Goal: Book appointment/travel/reservation

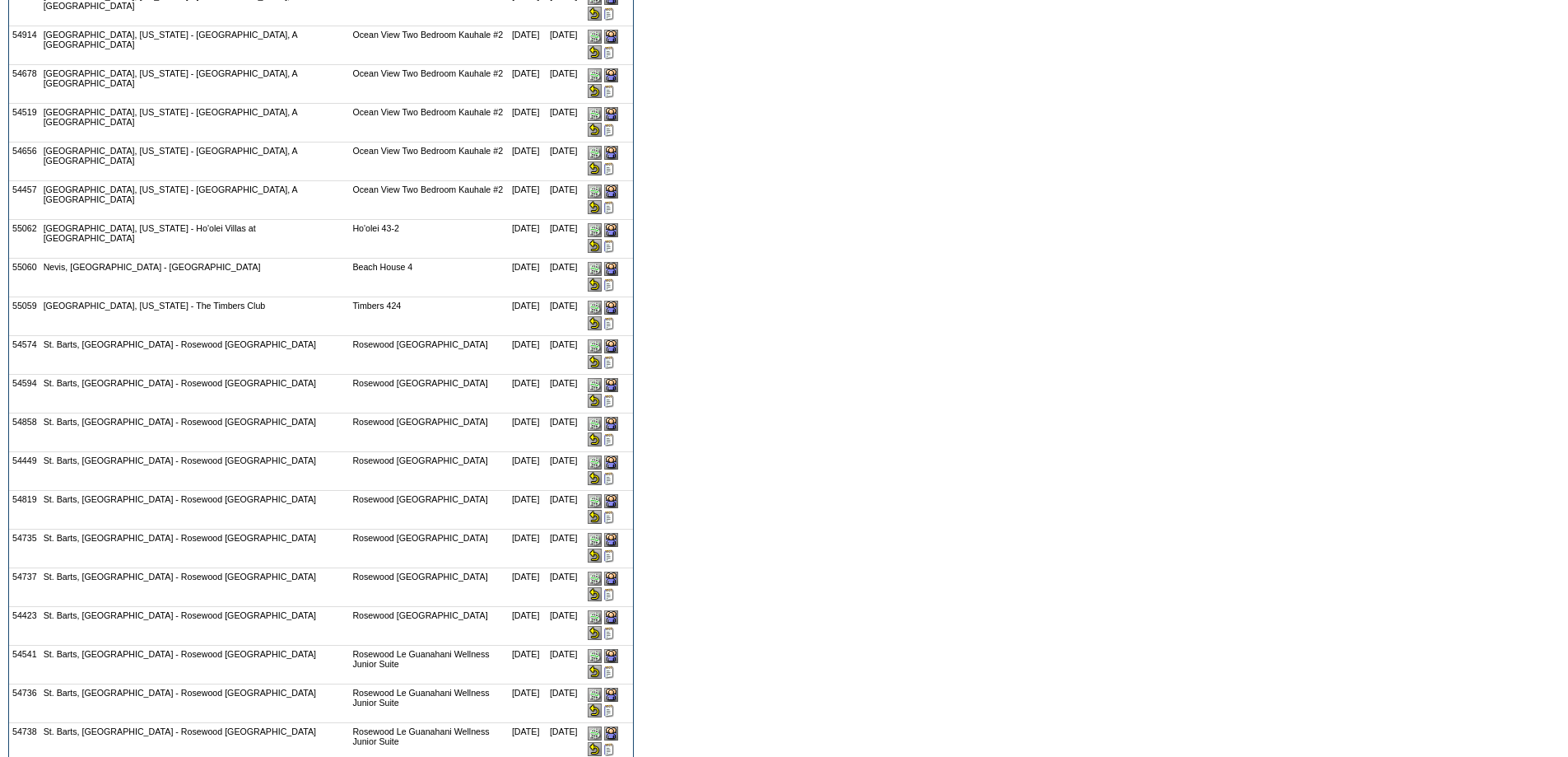
scroll to position [872, 0]
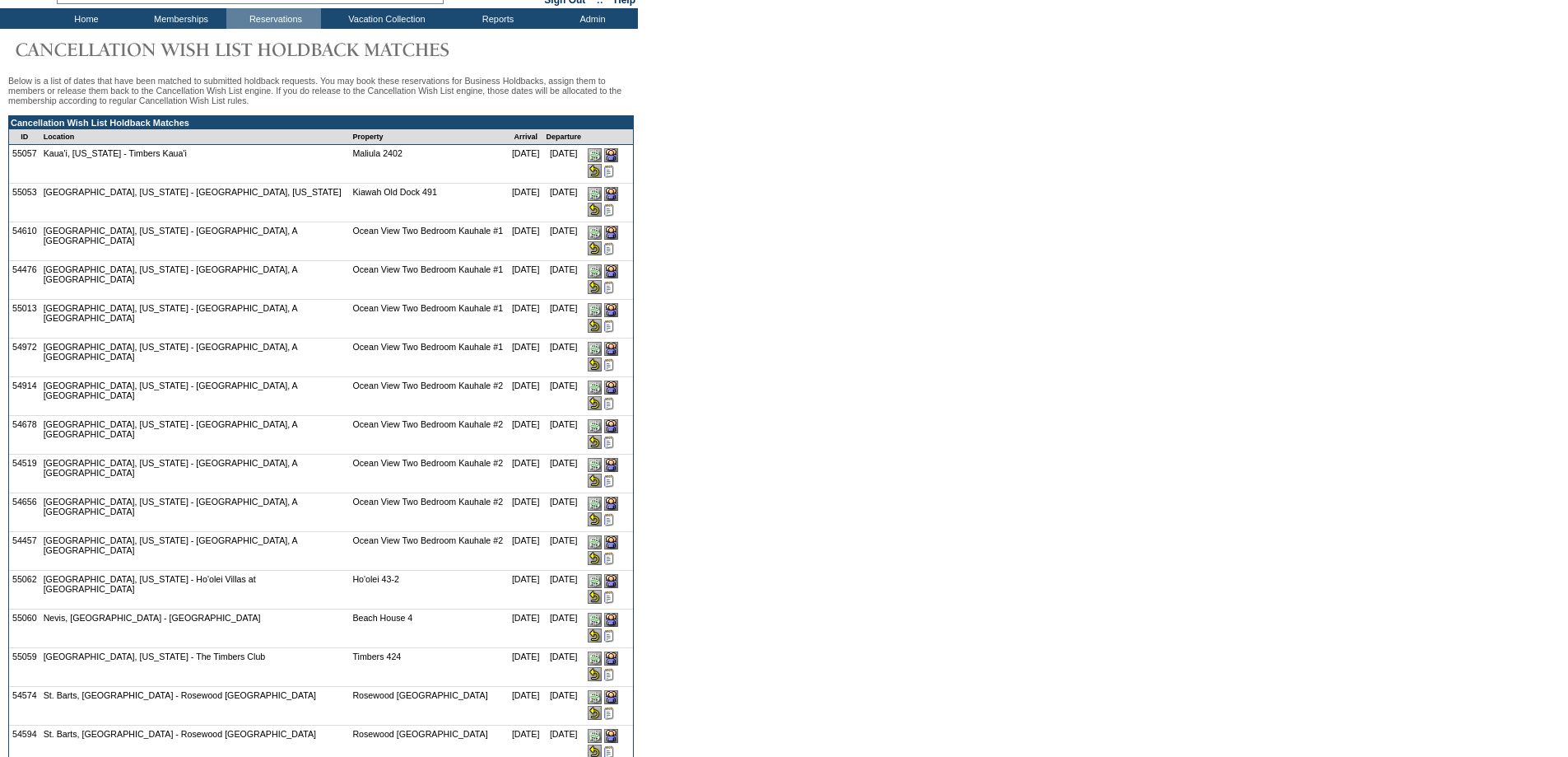
scroll to position [0, 0]
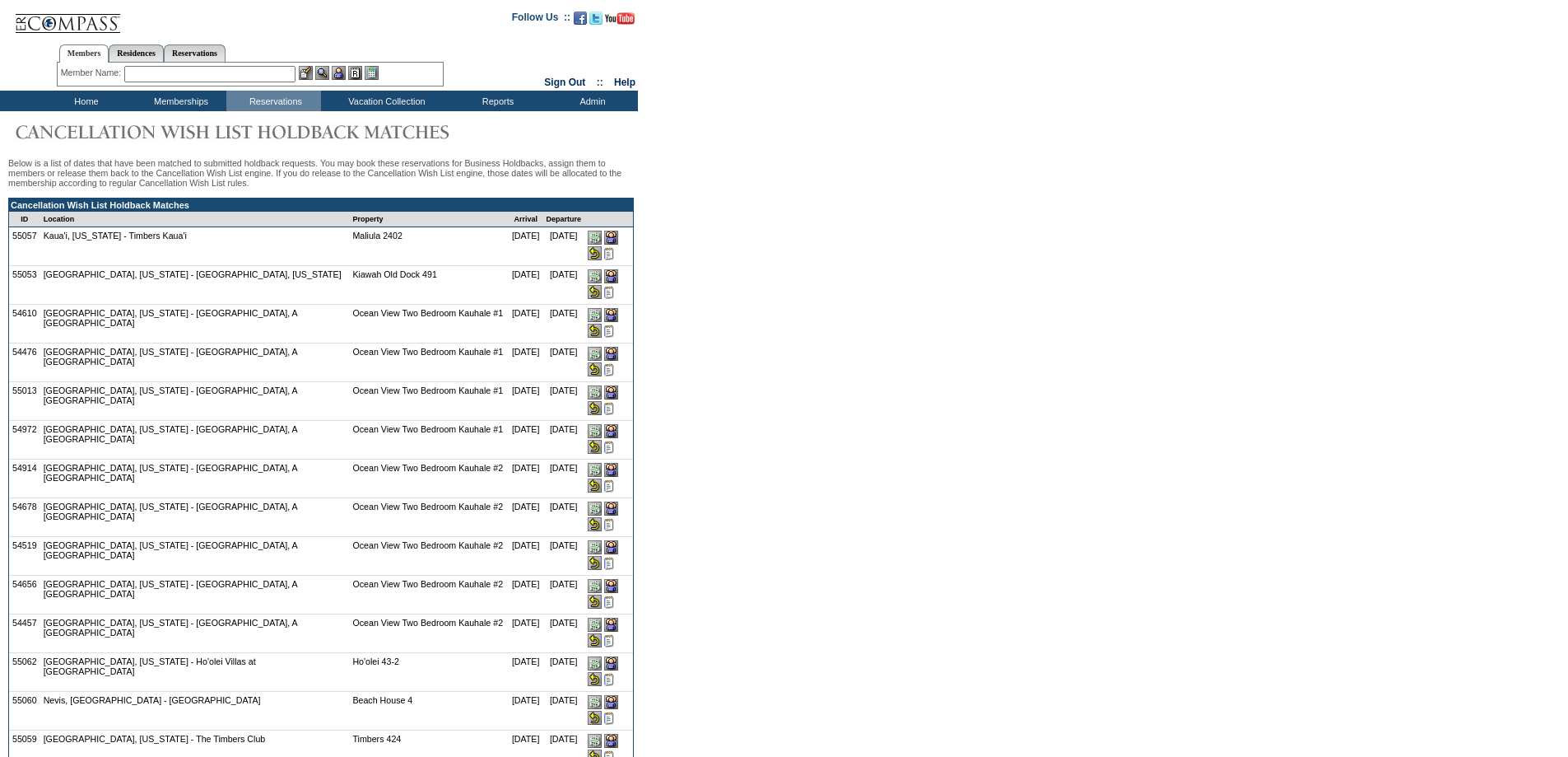
drag, startPoint x: 686, startPoint y: 276, endPoint x: 728, endPoint y: 292, distance: 44.9
drag, startPoint x: 753, startPoint y: 171, endPoint x: 663, endPoint y: 136, distance: 96.6
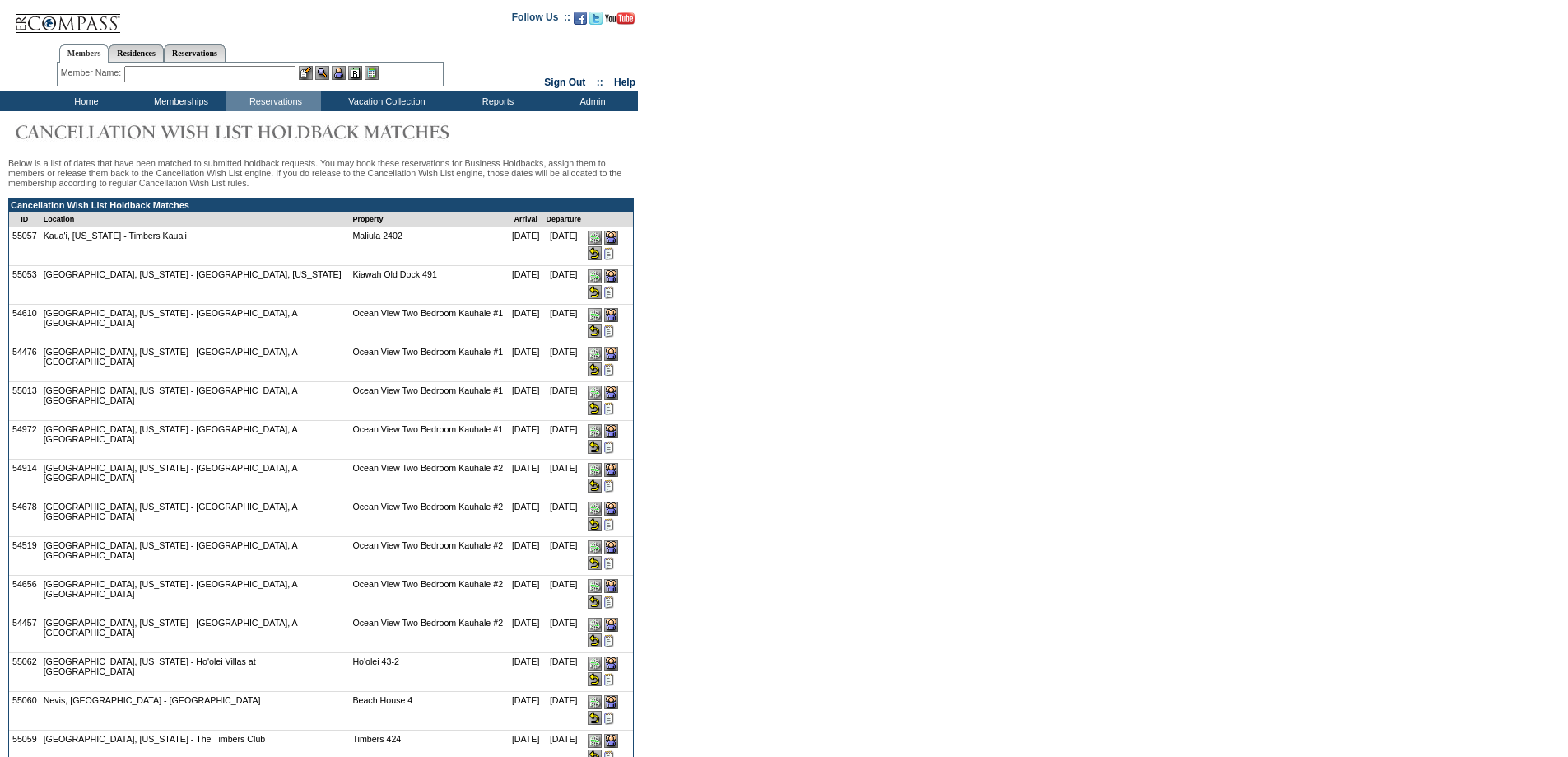
click at [389, 120] on td "Residence Collection" at bounding box center [390, 123] width 129 height 16
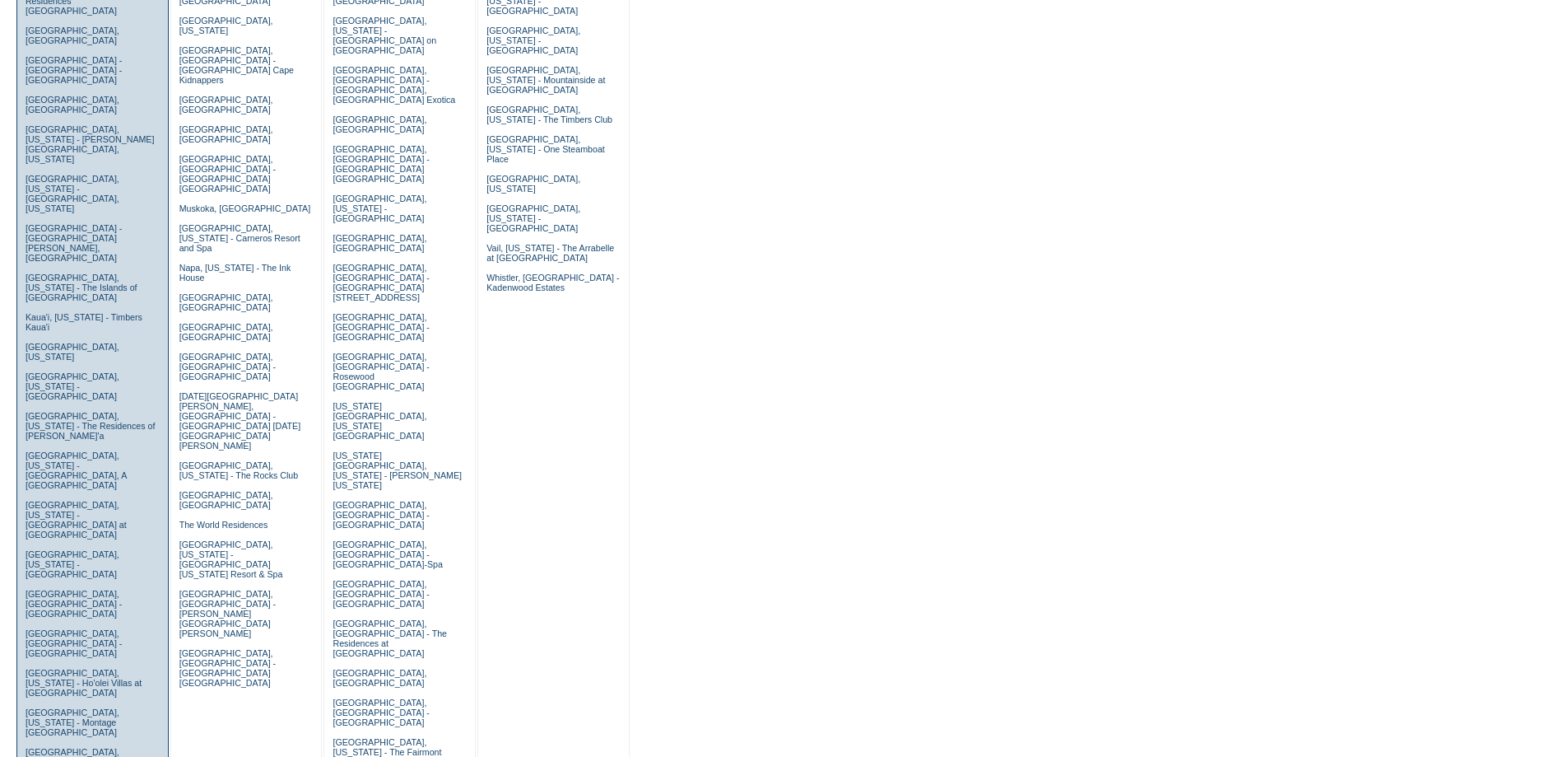
scroll to position [439, 0]
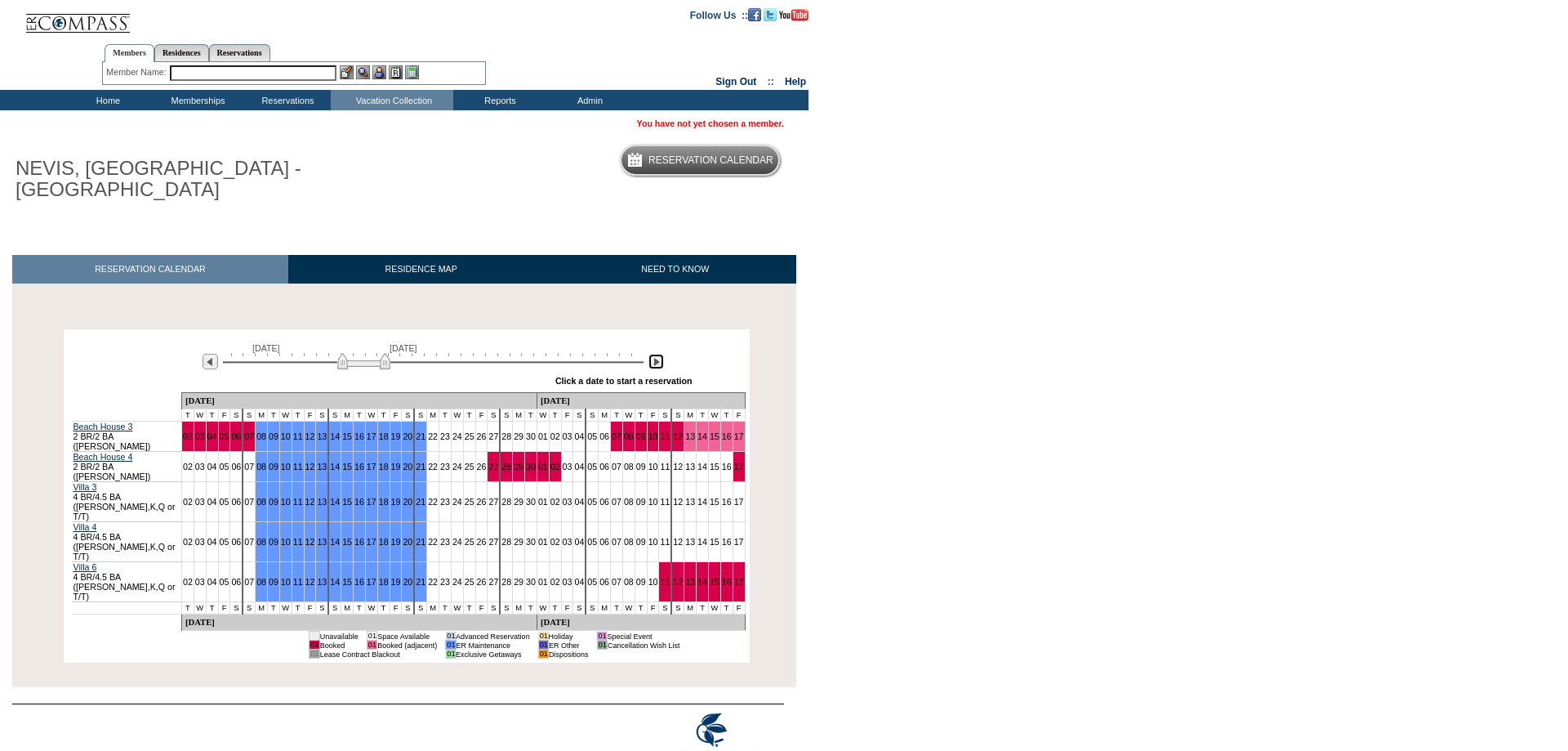
click at [656, 359] on img at bounding box center [656, 361] width 15 height 15
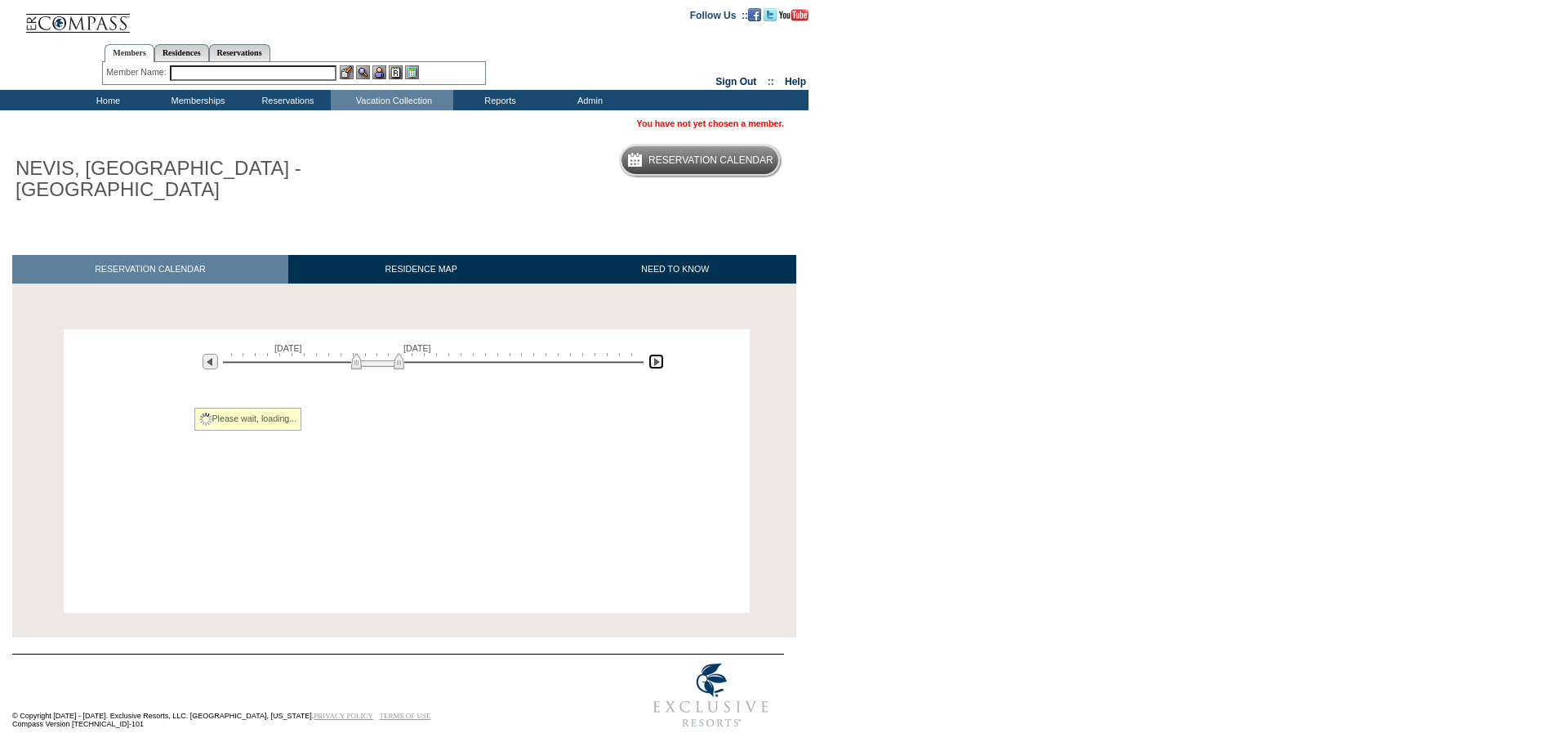
click at [655, 359] on img at bounding box center [656, 361] width 15 height 15
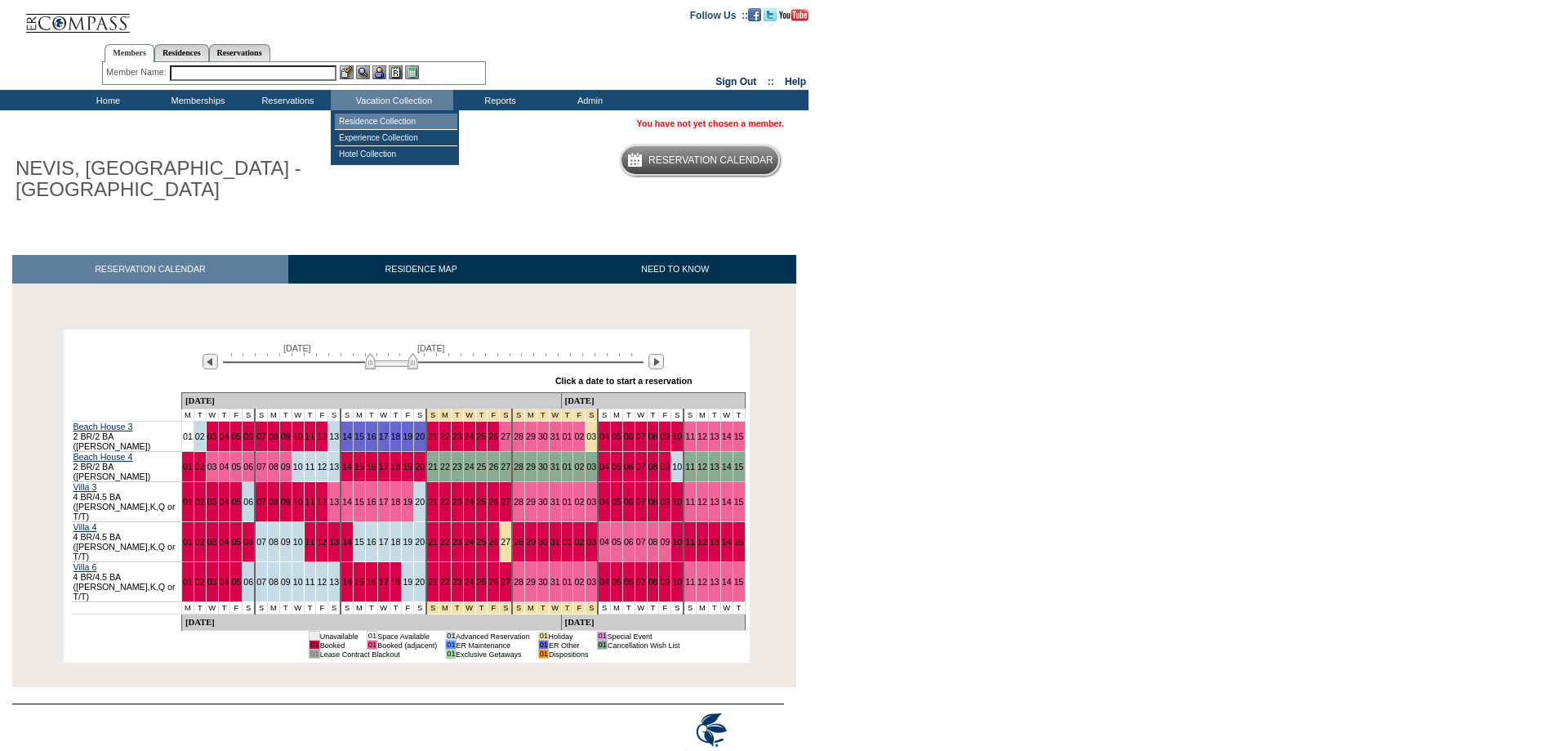
click at [395, 119] on td "Residence Collection" at bounding box center [396, 122] width 123 height 16
